Goal: Book appointment/travel/reservation

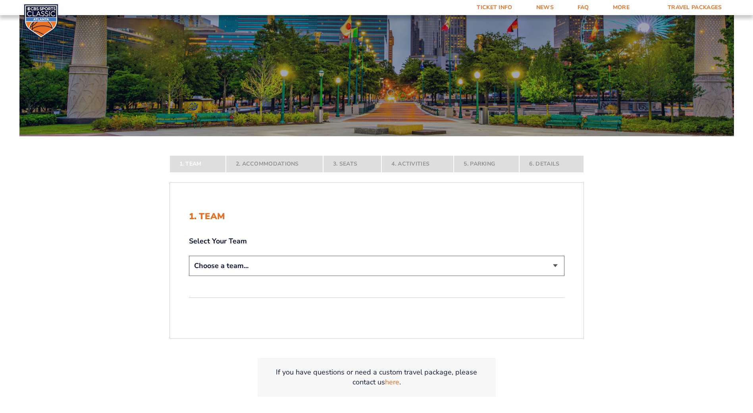
scroll to position [79, 0]
click at [251, 269] on select "Choose a team... [US_STATE] Wildcats [US_STATE] State Buckeyes [US_STATE] Tar H…" at bounding box center [376, 265] width 375 height 20
select select "12756"
click at [189, 275] on select "Choose a team... [US_STATE] Wildcats [US_STATE] State Buckeyes [US_STATE] Tar H…" at bounding box center [376, 265] width 375 height 20
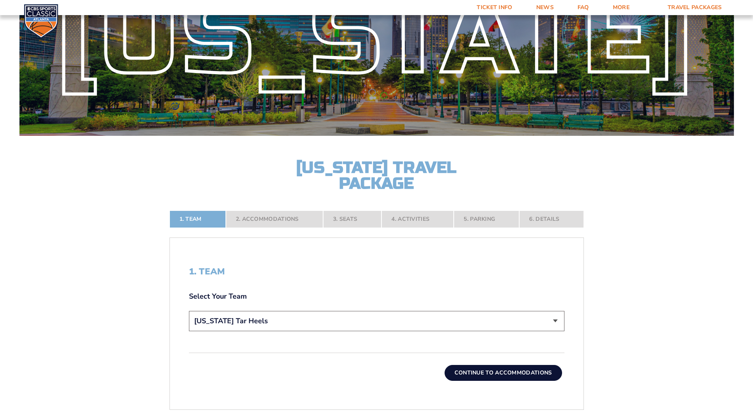
click at [265, 223] on nav "1. Team 2. Accommodations 3. Seats 4. Activities 5. Parking 6. Details" at bounding box center [376, 218] width 414 height 17
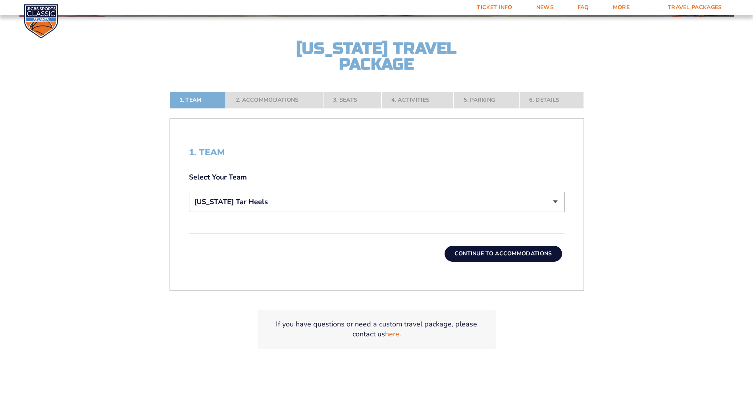
click at [504, 253] on button "Continue To Accommodations" at bounding box center [502, 254] width 117 height 16
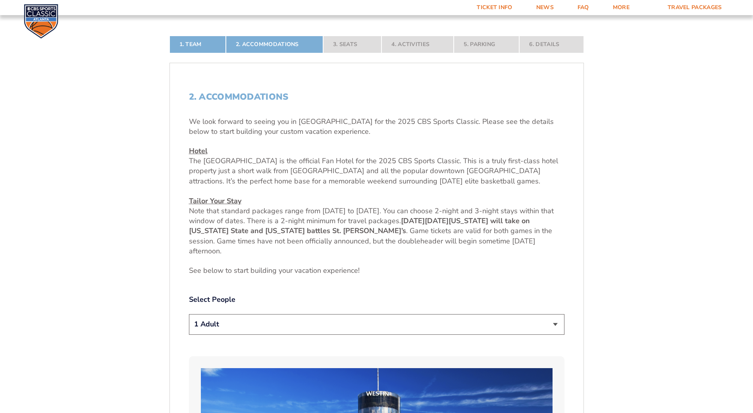
scroll to position [275, 0]
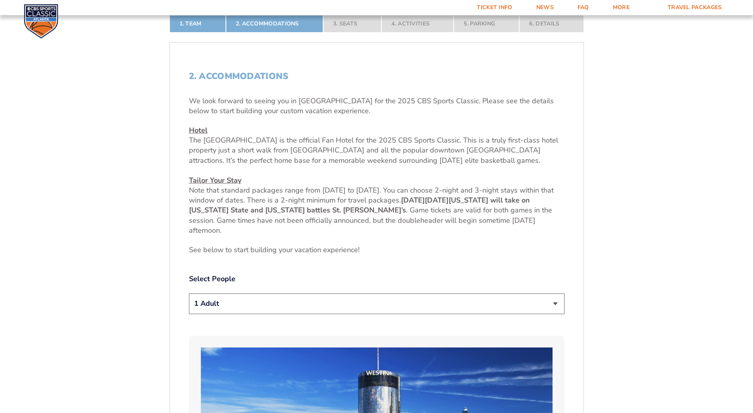
click at [285, 298] on select "1 Adult 2 Adults 3 Adults 4 Adults 2 Adults + 1 Child 2 Adults + 2 Children 2 A…" at bounding box center [376, 303] width 375 height 20
select select "2 Adults + 1 Child"
click at [189, 293] on select "1 Adult 2 Adults 3 Adults 4 Adults 2 Adults + 1 Child 2 Adults + 2 Children 2 A…" at bounding box center [376, 303] width 375 height 20
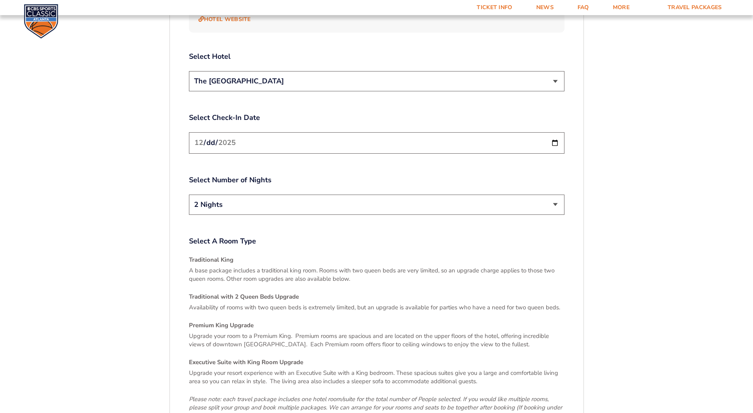
scroll to position [1108, 0]
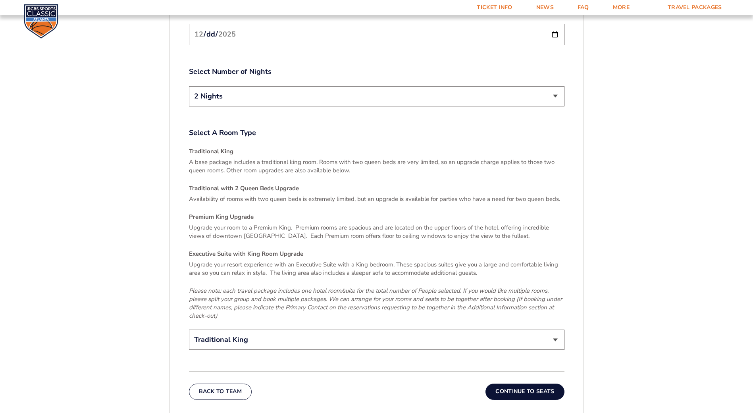
click at [270, 329] on select "Traditional King Traditional with 2 Queen Beds Upgrade (+$45 per night) Premium…" at bounding box center [376, 339] width 375 height 20
select select "Traditional with 2 Queen Beds Upgrade"
click at [189, 329] on select "Traditional King Traditional with 2 Queen Beds Upgrade (+$45 per night) Premium…" at bounding box center [376, 339] width 375 height 20
click at [520, 383] on button "Continue To Seats" at bounding box center [524, 391] width 79 height 16
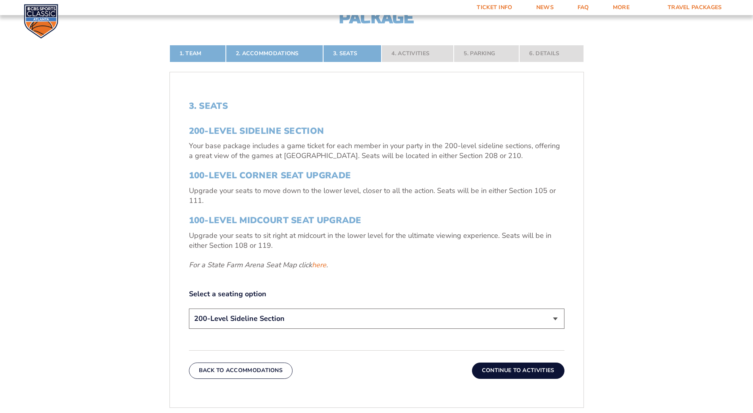
scroll to position [195, 0]
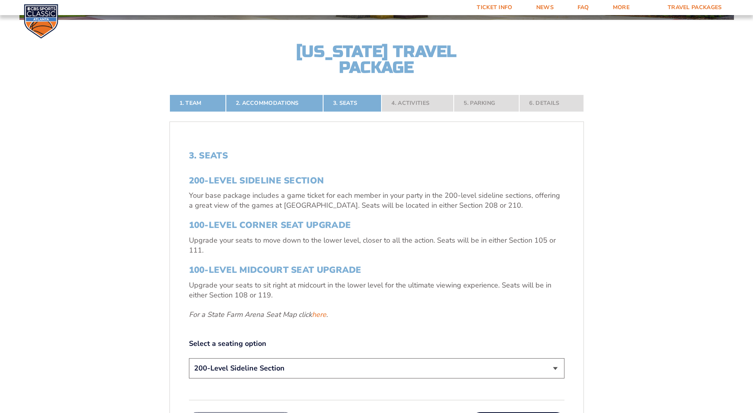
click at [223, 180] on h3 "200-Level Sideline Section" at bounding box center [376, 180] width 375 height 10
click at [226, 180] on h3 "200-Level Sideline Section" at bounding box center [376, 180] width 375 height 10
click at [320, 367] on select "200-Level Sideline Section 100-Level Corner Seat Upgrade (+$120 per person) 100…" at bounding box center [376, 368] width 375 height 20
click at [320, 366] on select "200-Level Sideline Section 100-Level Corner Seat Upgrade (+$120 per person) 100…" at bounding box center [376, 368] width 375 height 20
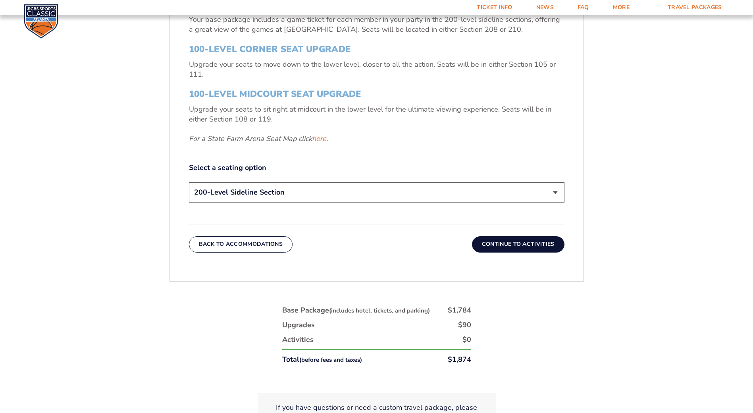
scroll to position [394, 0]
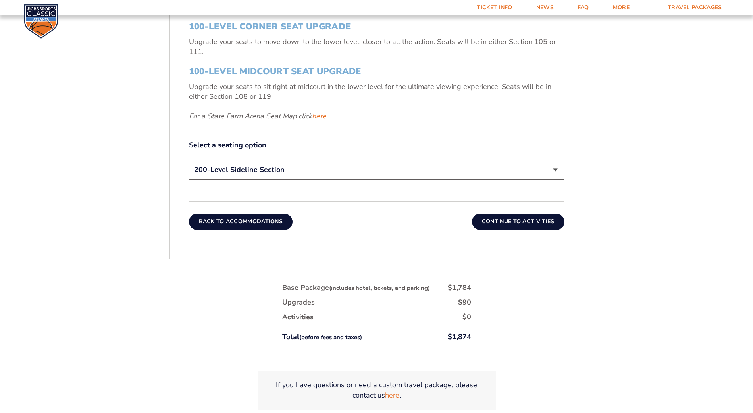
click at [267, 225] on button "Back To Accommodations" at bounding box center [241, 221] width 104 height 16
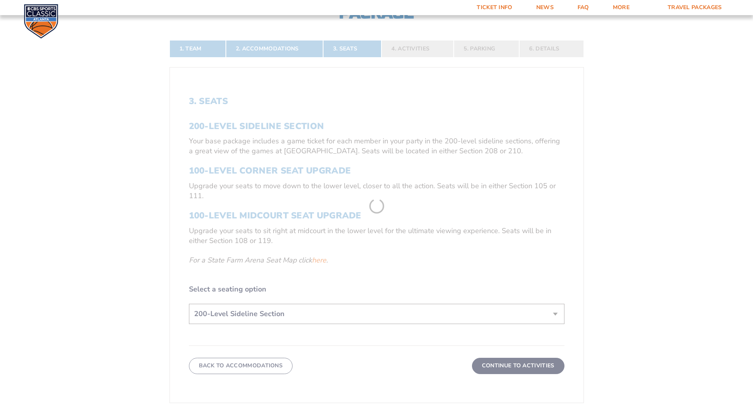
scroll to position [195, 0]
